Goal: Find specific page/section: Find specific page/section

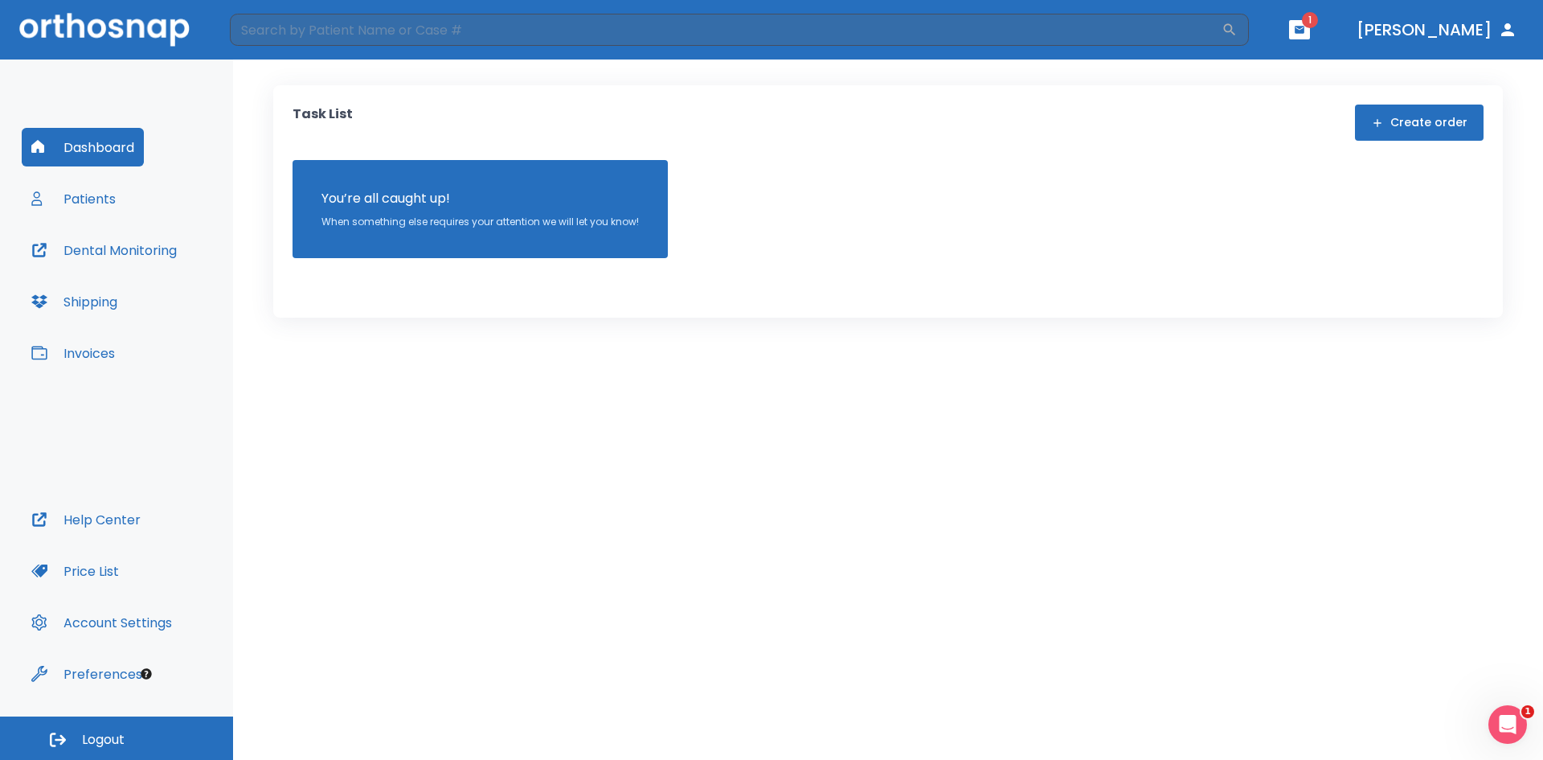
click at [452, 576] on div "Task List Create order You’re all caught up! When something else requires your …" at bounding box center [888, 409] width 1310 height 700
click at [1310, 20] on button "button" at bounding box center [1299, 29] width 21 height 19
click at [1201, 75] on li "[PERSON_NAME] 1" at bounding box center [1276, 71] width 171 height 32
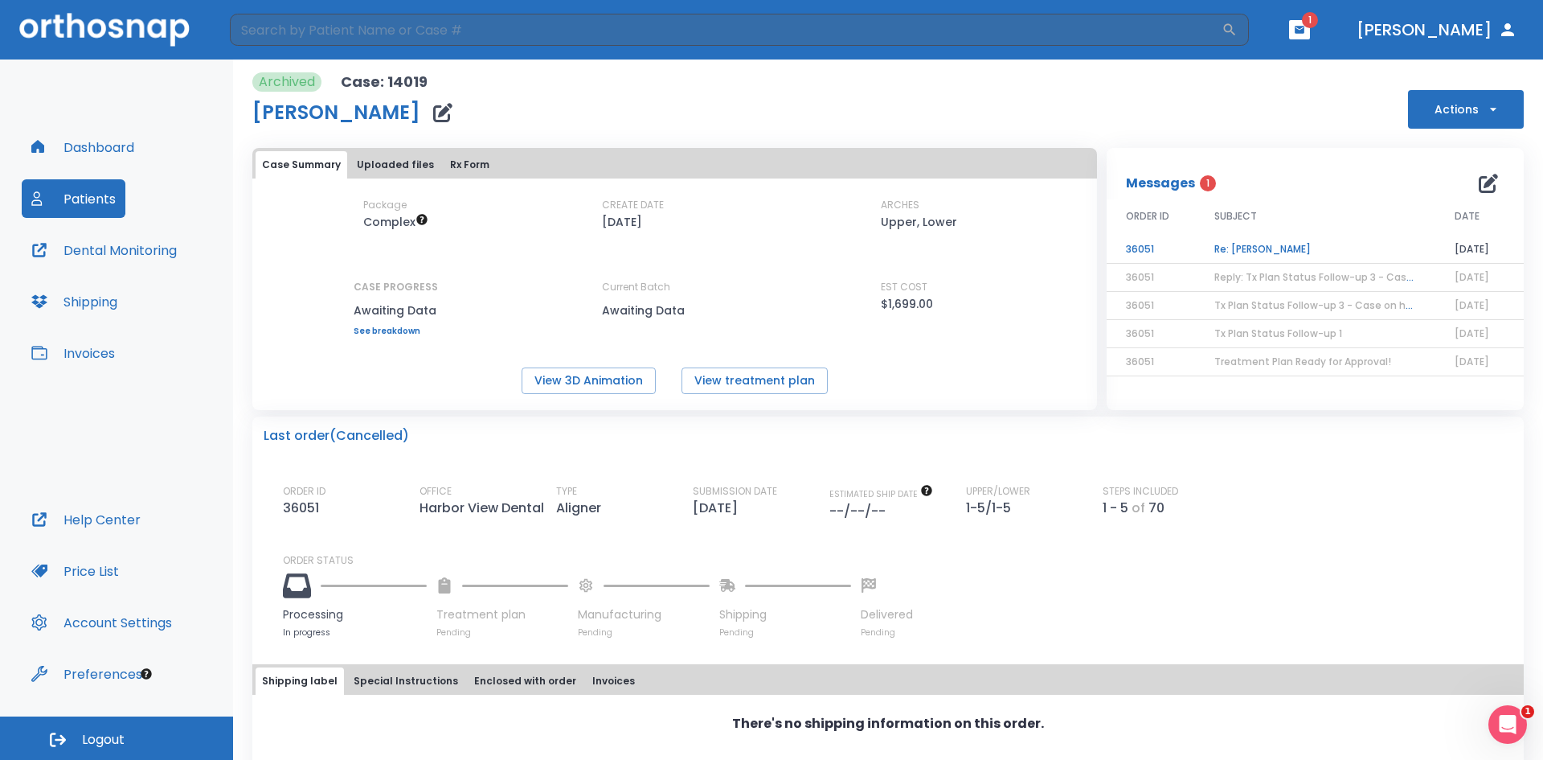
click at [1280, 245] on td "Re: [PERSON_NAME]" at bounding box center [1315, 250] width 240 height 28
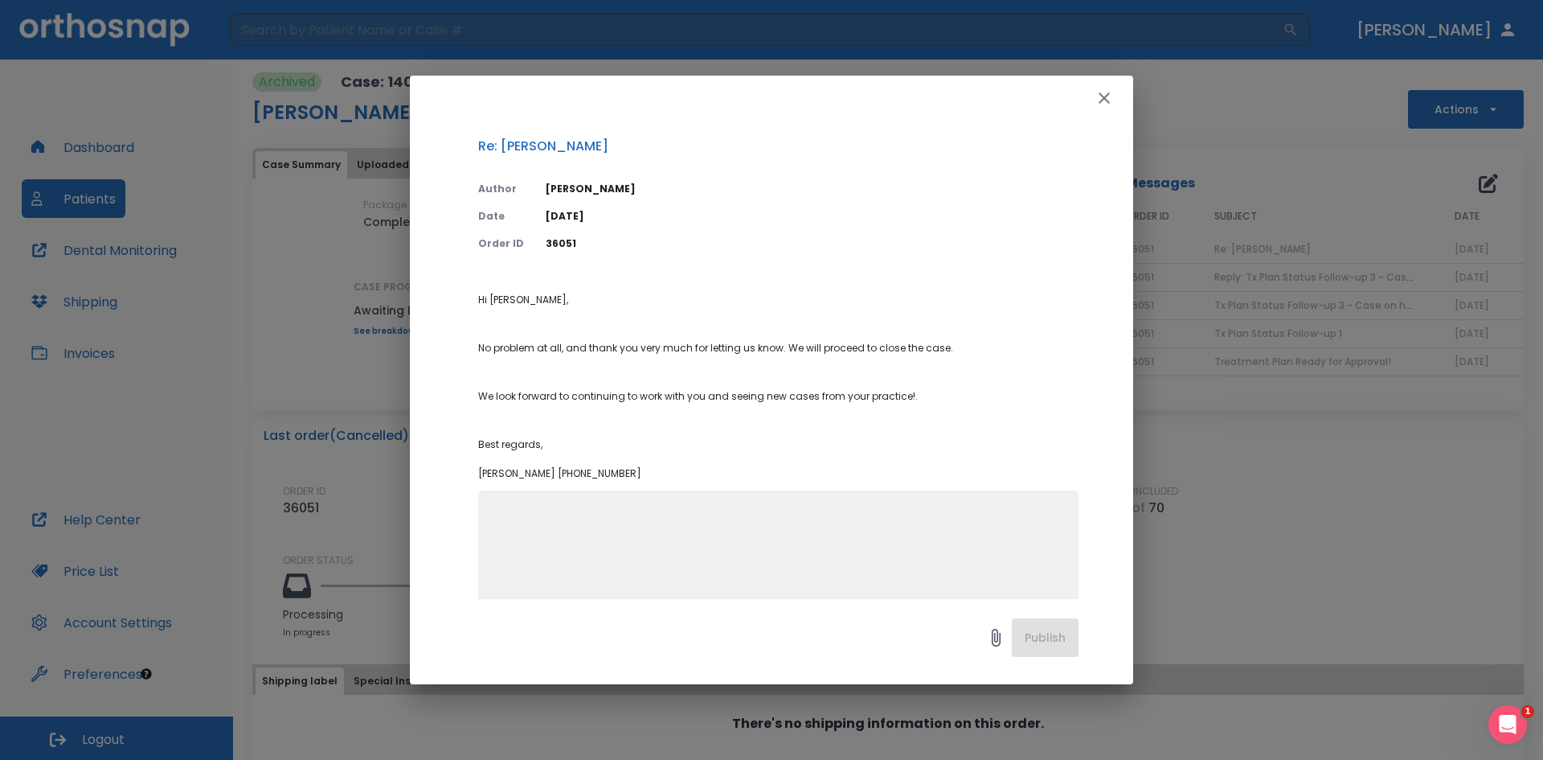
click at [732, 535] on textarea at bounding box center [778, 562] width 581 height 111
click at [1103, 104] on icon "button" at bounding box center [1104, 97] width 19 height 19
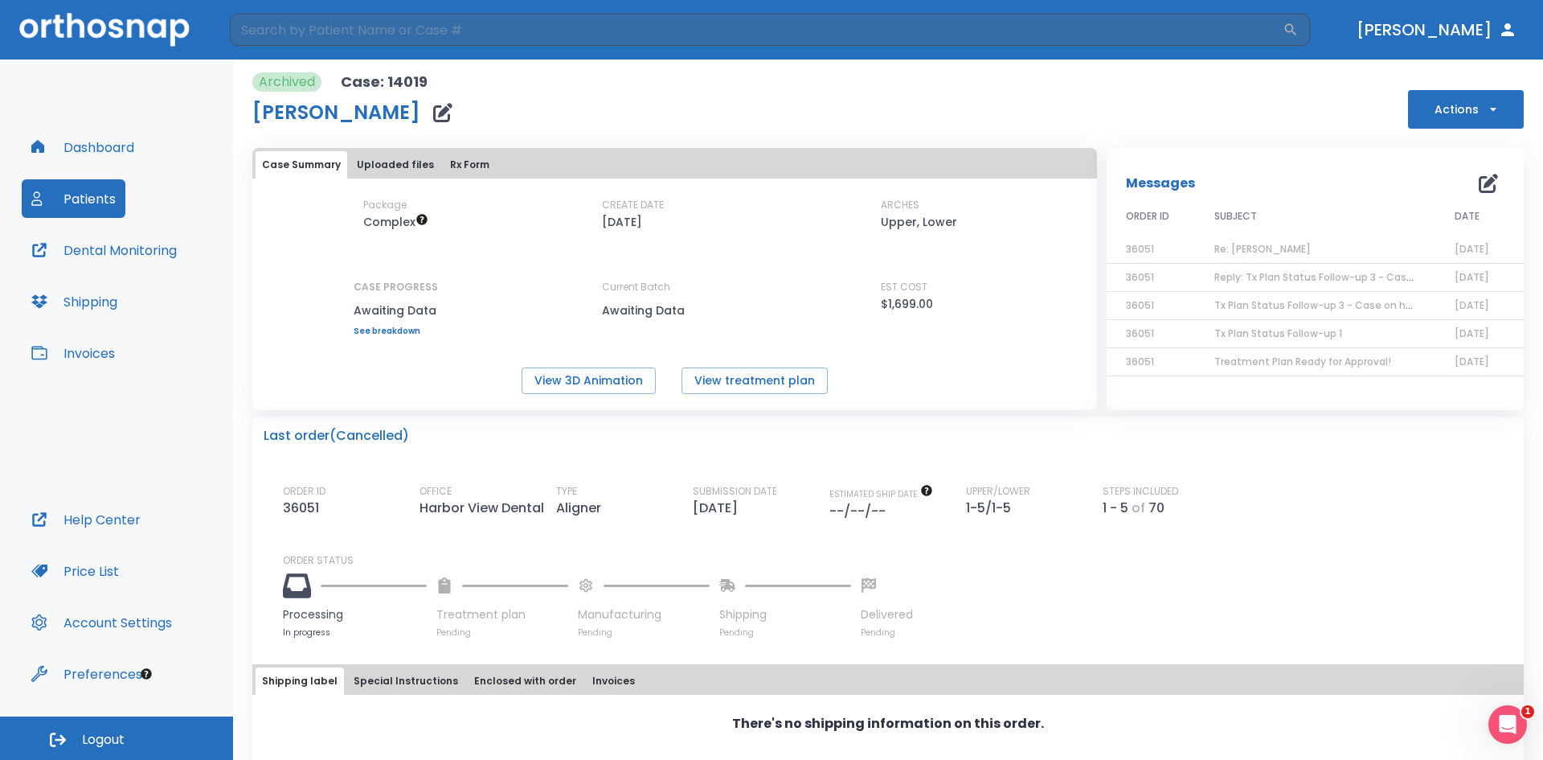
click at [93, 146] on button "Dashboard" at bounding box center [83, 147] width 122 height 39
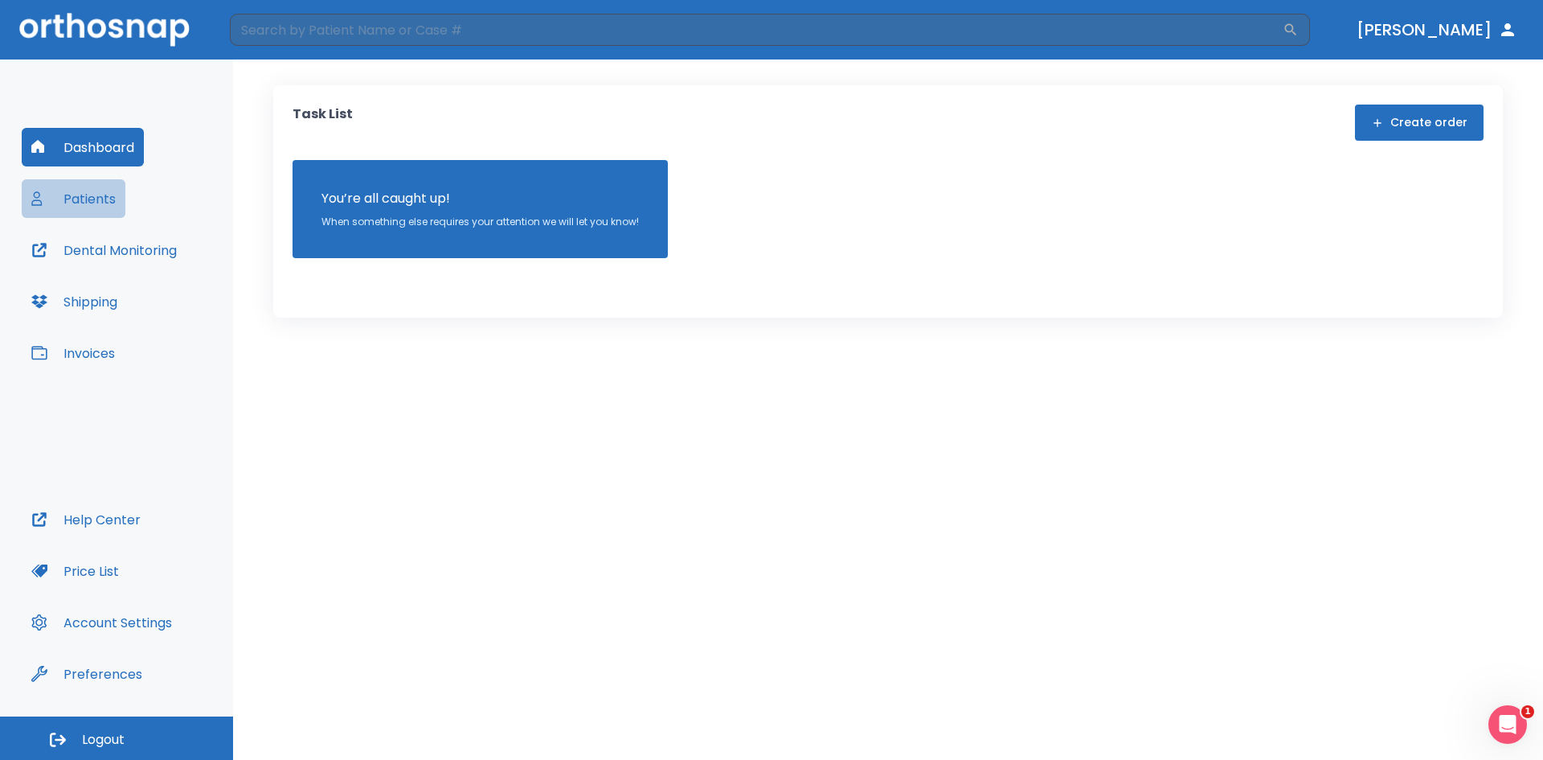
click at [93, 199] on button "Patients" at bounding box center [74, 198] width 104 height 39
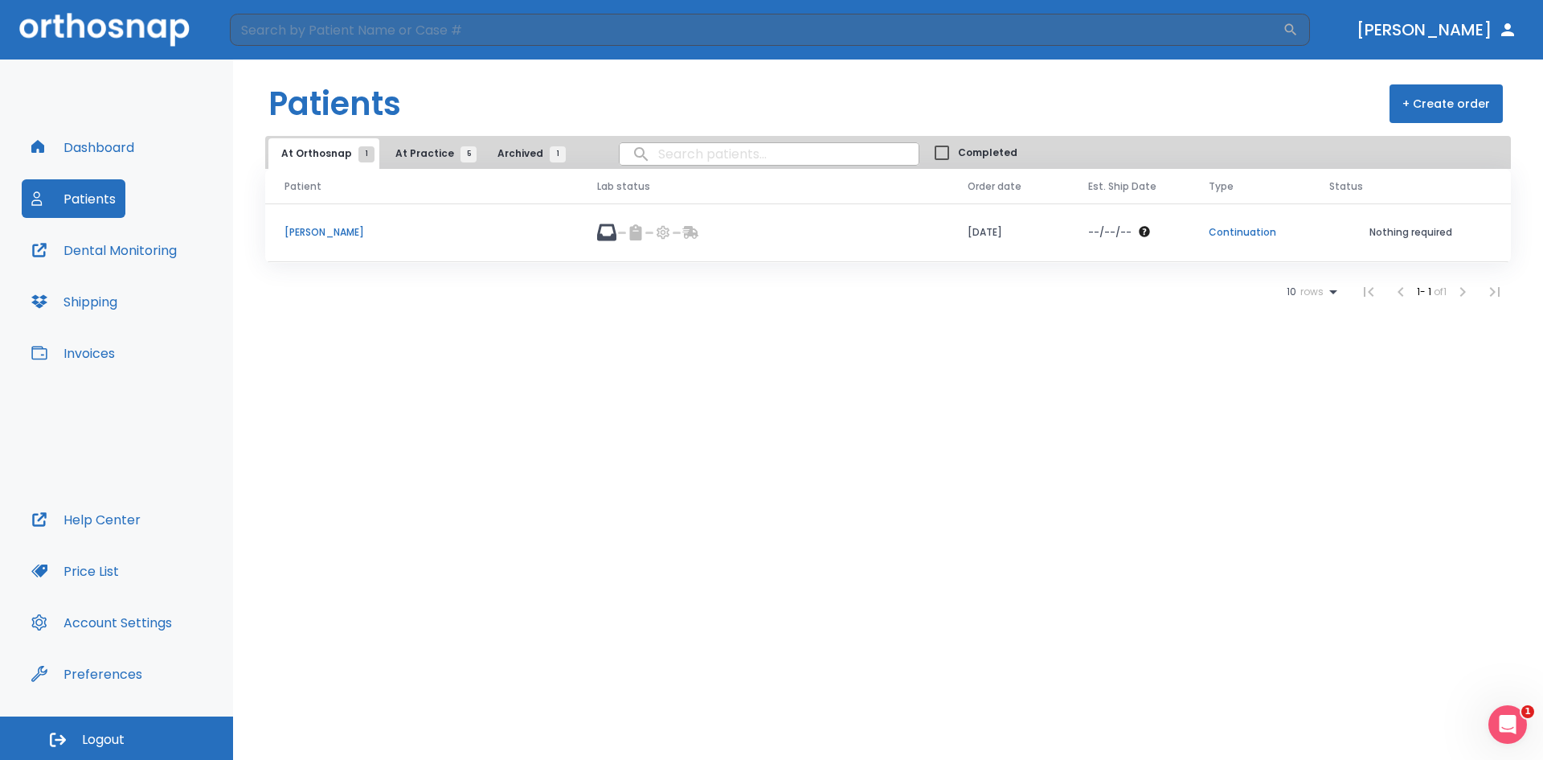
click at [428, 156] on span "At Practice 5" at bounding box center [432, 153] width 73 height 14
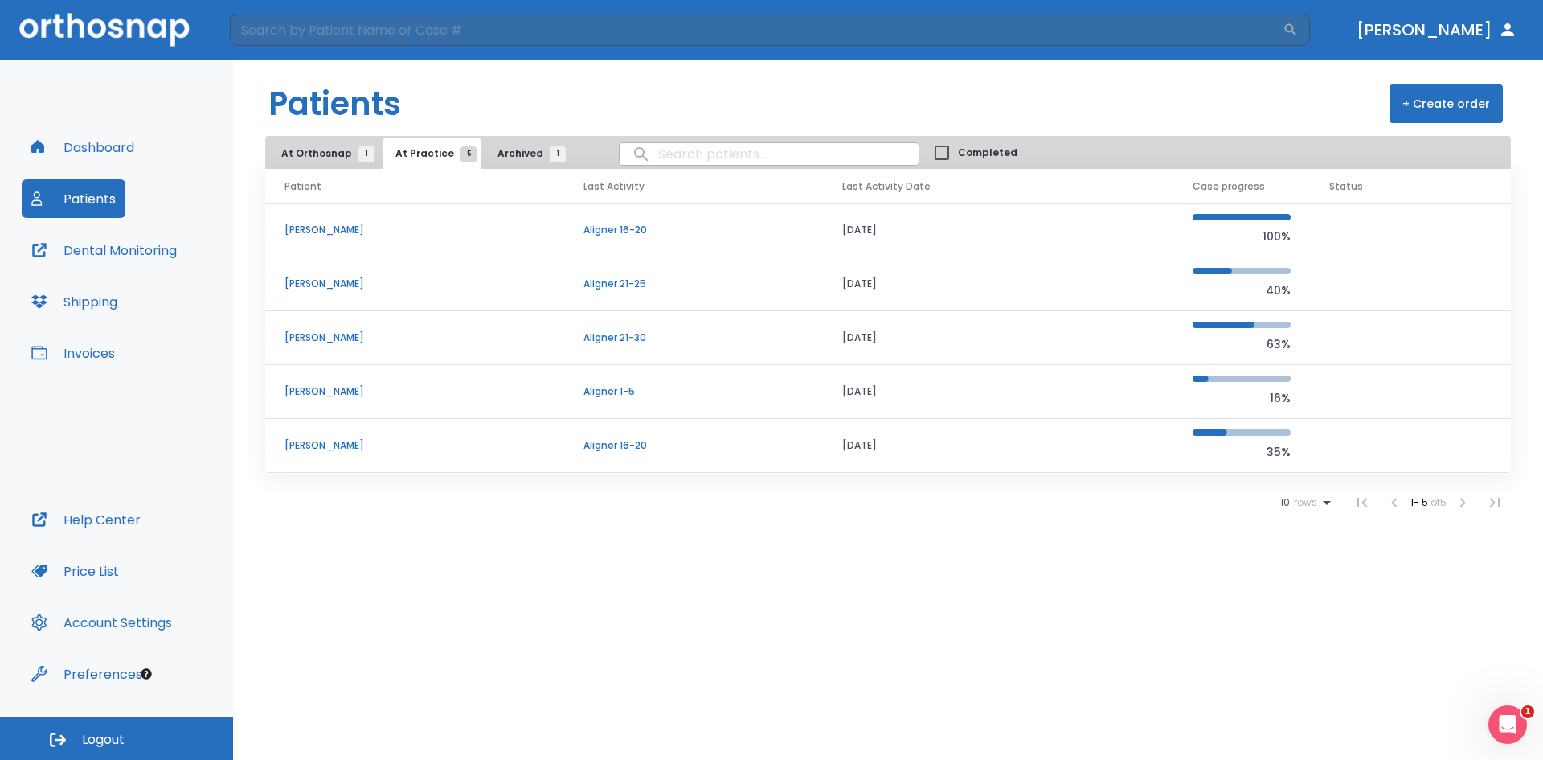
click at [324, 223] on p "[PERSON_NAME]" at bounding box center [415, 230] width 260 height 14
